Goal: Task Accomplishment & Management: Use online tool/utility

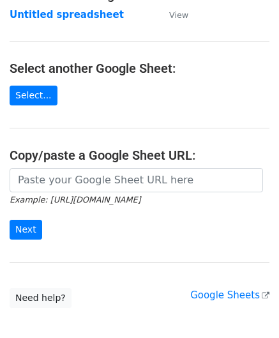
scroll to position [128, 0]
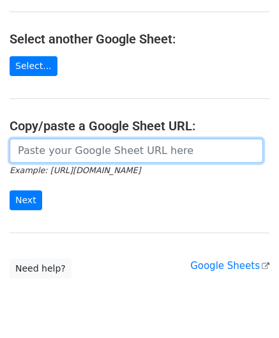
click at [70, 146] on input "url" at bounding box center [136, 151] width 253 height 24
paste input "https://docs.google.com/spreadsheets/d/1dWL4ffJJ4_Wf28cn8KlR__FJ1qufzlbaGpLuu18…"
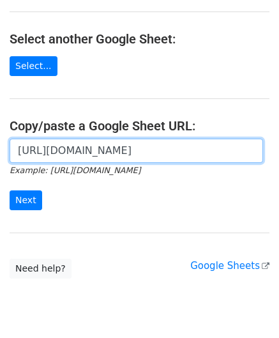
scroll to position [0, 254]
type input "https://docs.google.com/spreadsheets/d/1dWL4ffJJ4_Wf28cn8KlR__FJ1qufzlbaGpLuu18…"
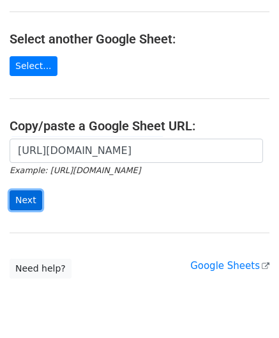
click at [33, 194] on input "Next" at bounding box center [26, 200] width 33 height 20
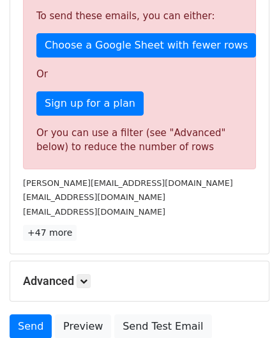
scroll to position [431, 0]
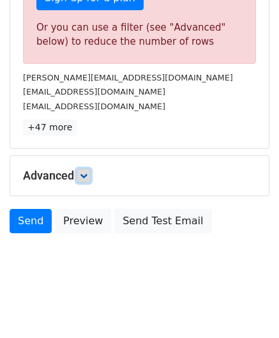
click at [87, 174] on icon at bounding box center [84, 176] width 8 height 8
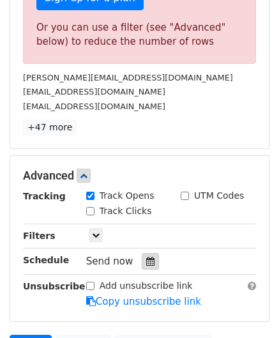
click at [146, 257] on icon at bounding box center [150, 261] width 8 height 9
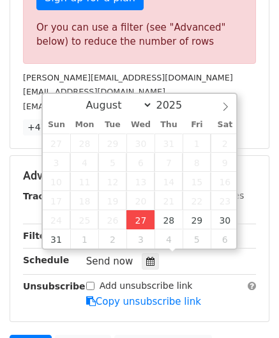
type input "[DATE] 12:00"
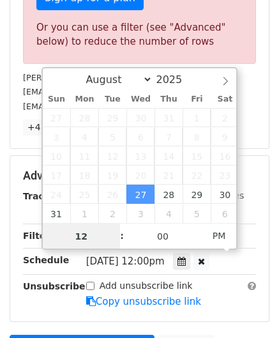
paste input "6"
type input "6"
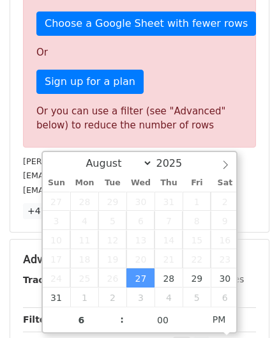
type input "[DATE] 18:00"
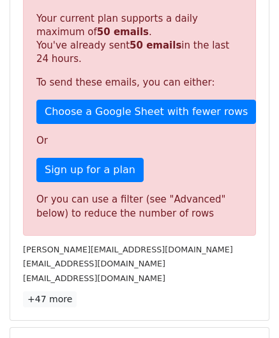
scroll to position [585, 0]
